Goal: Find specific page/section: Find specific page/section

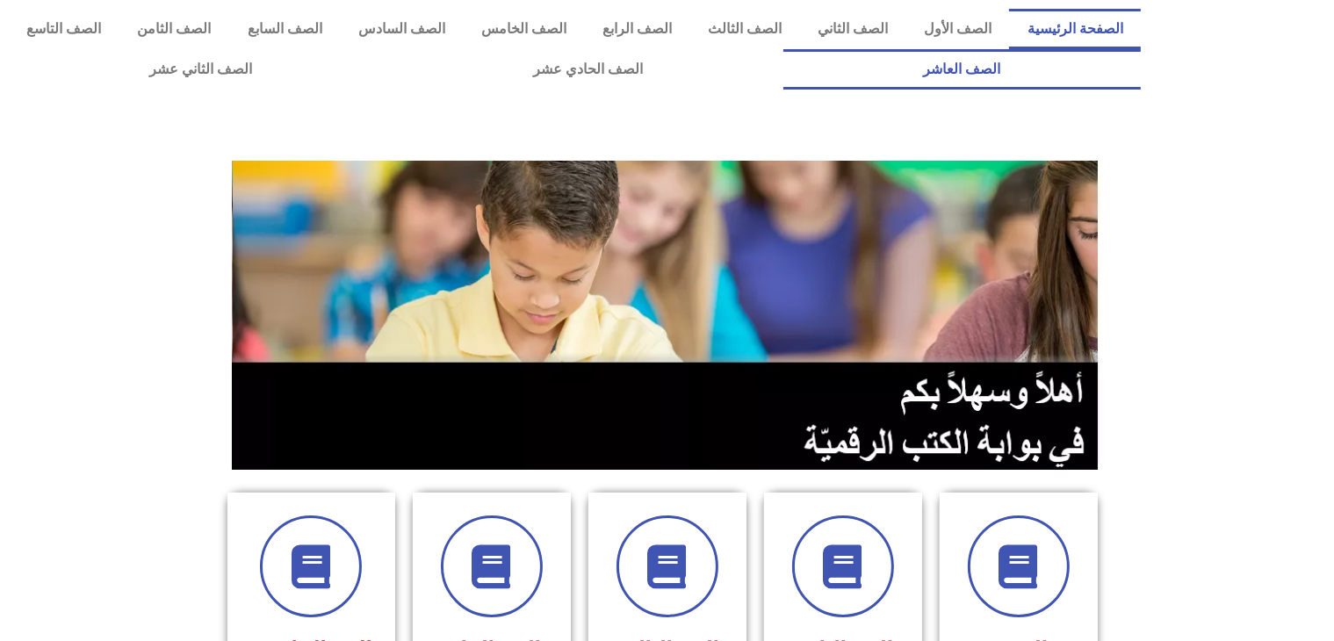
click at [783, 49] on link "الصف العاشر" at bounding box center [962, 69] width 358 height 40
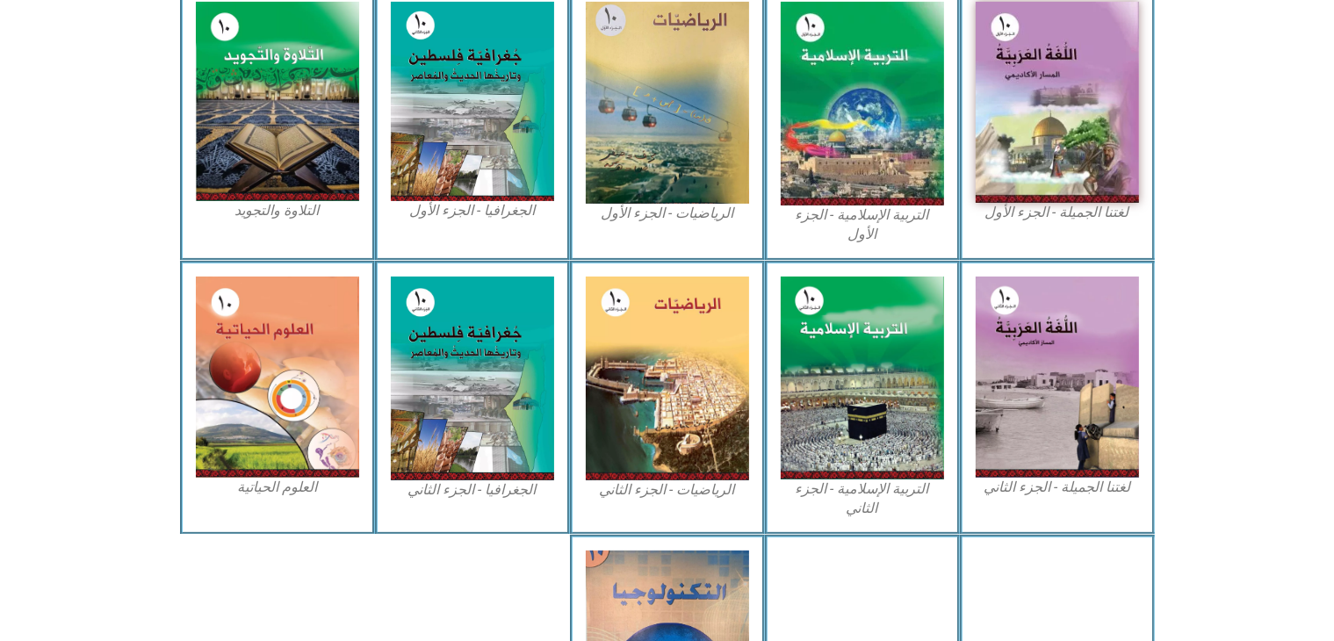
scroll to position [764, 0]
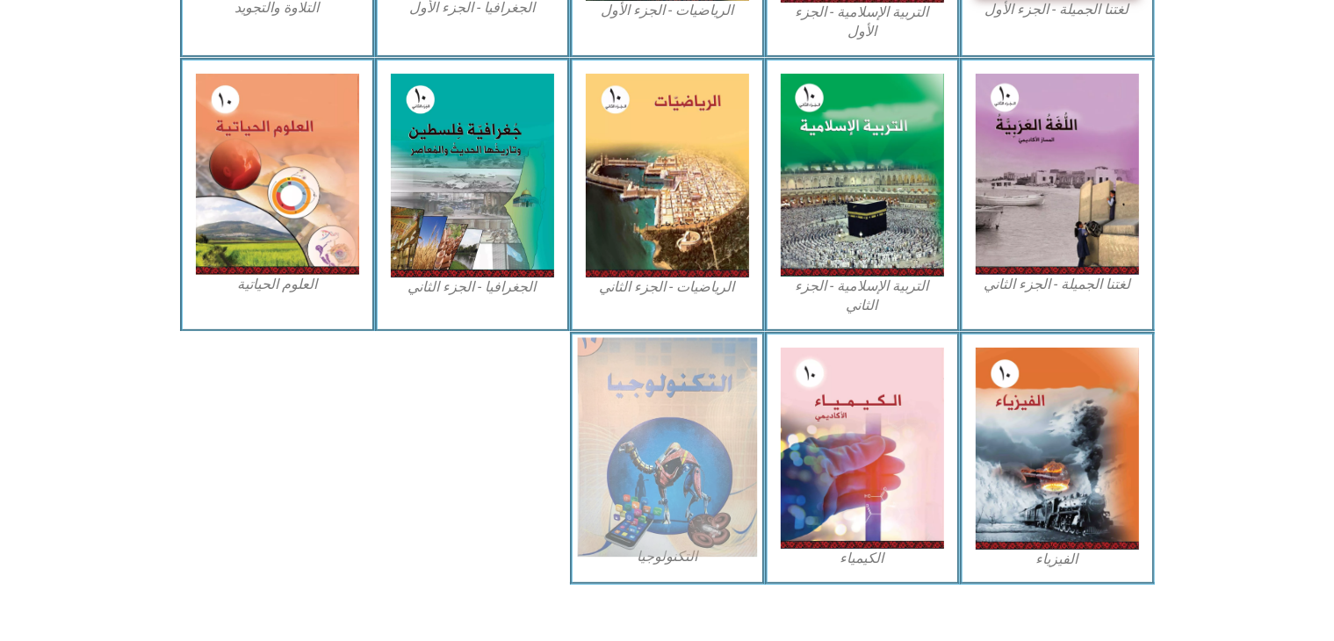
click at [698, 405] on img at bounding box center [667, 447] width 180 height 220
click at [630, 426] on img at bounding box center [667, 447] width 180 height 220
click at [714, 433] on img at bounding box center [667, 447] width 180 height 220
click at [641, 444] on img at bounding box center [667, 447] width 180 height 220
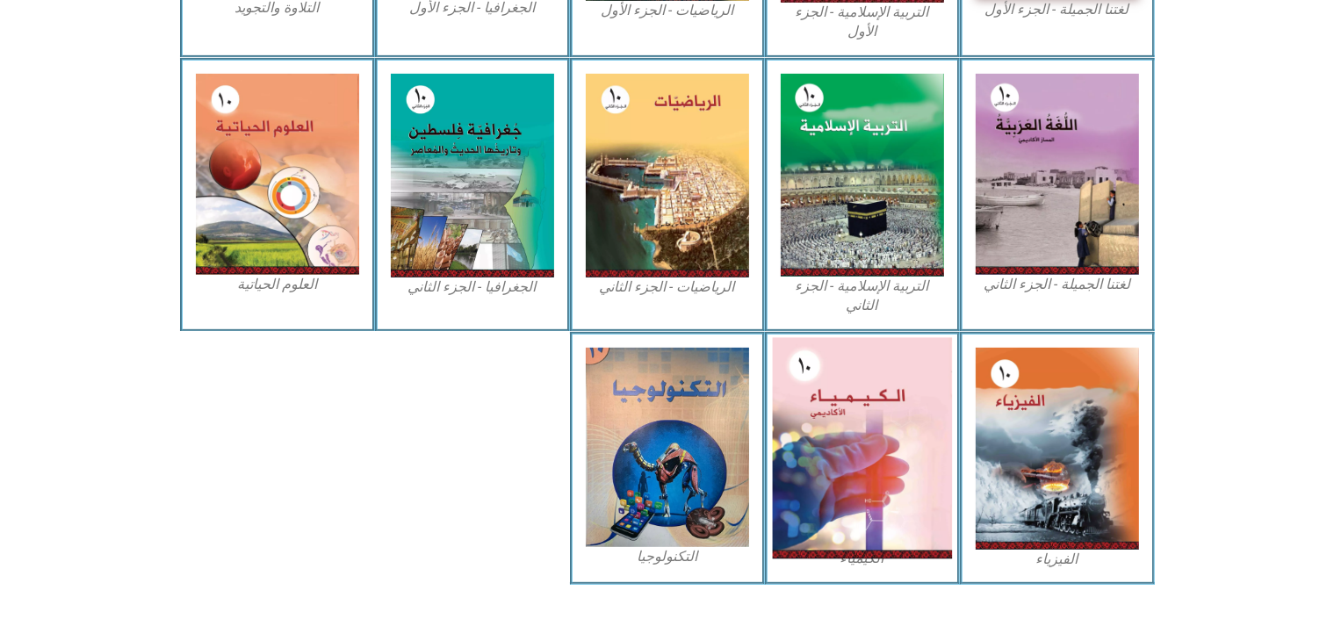
click at [862, 410] on img at bounding box center [862, 447] width 180 height 221
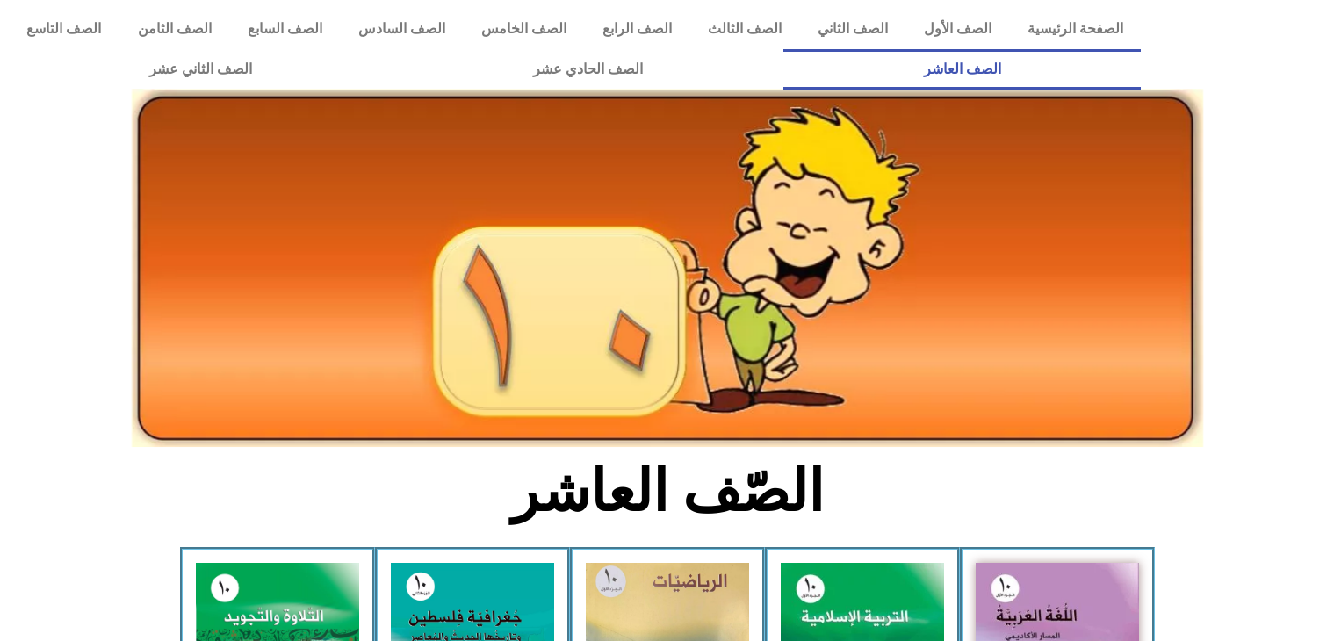
scroll to position [764, 0]
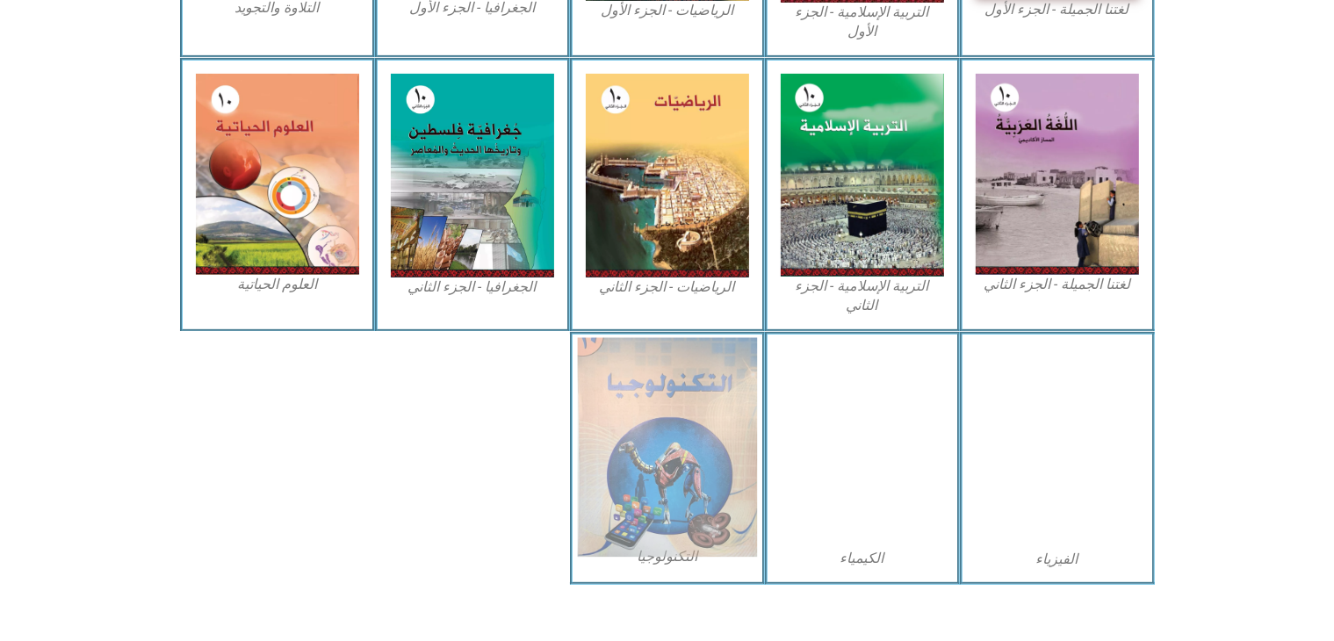
drag, startPoint x: 0, startPoint y: 0, endPoint x: 639, endPoint y: 482, distance: 800.1
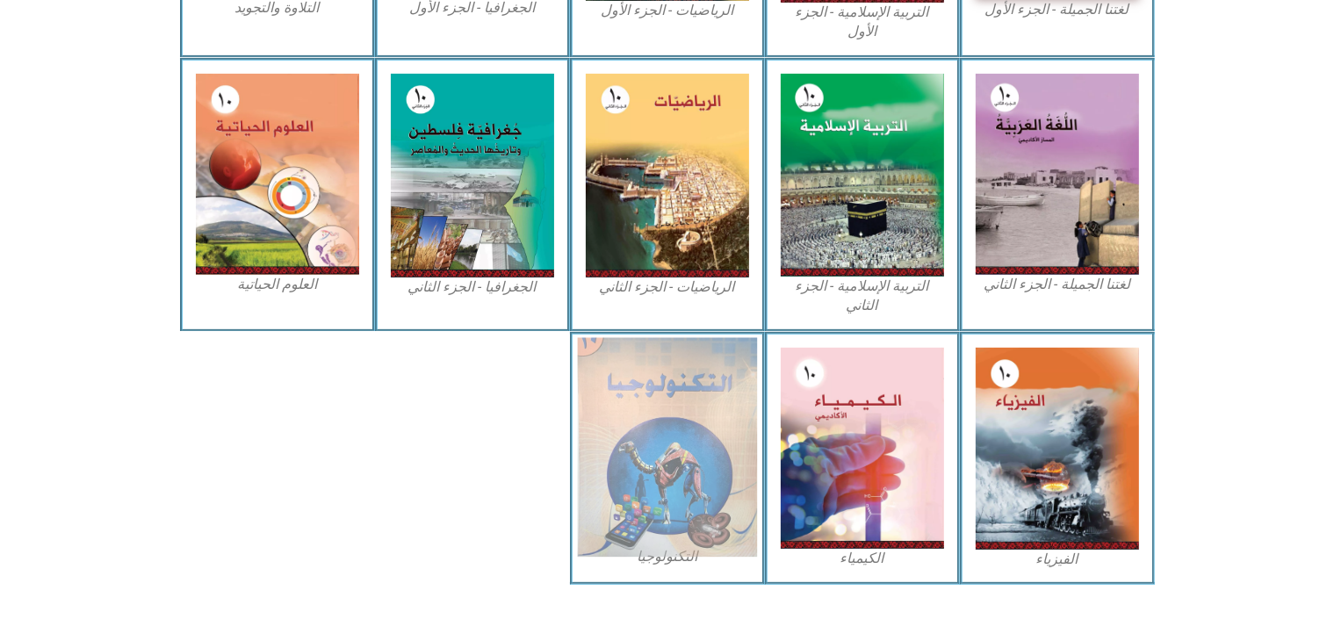
click at [639, 482] on img at bounding box center [667, 447] width 180 height 220
